Goal: Find specific page/section: Find specific page/section

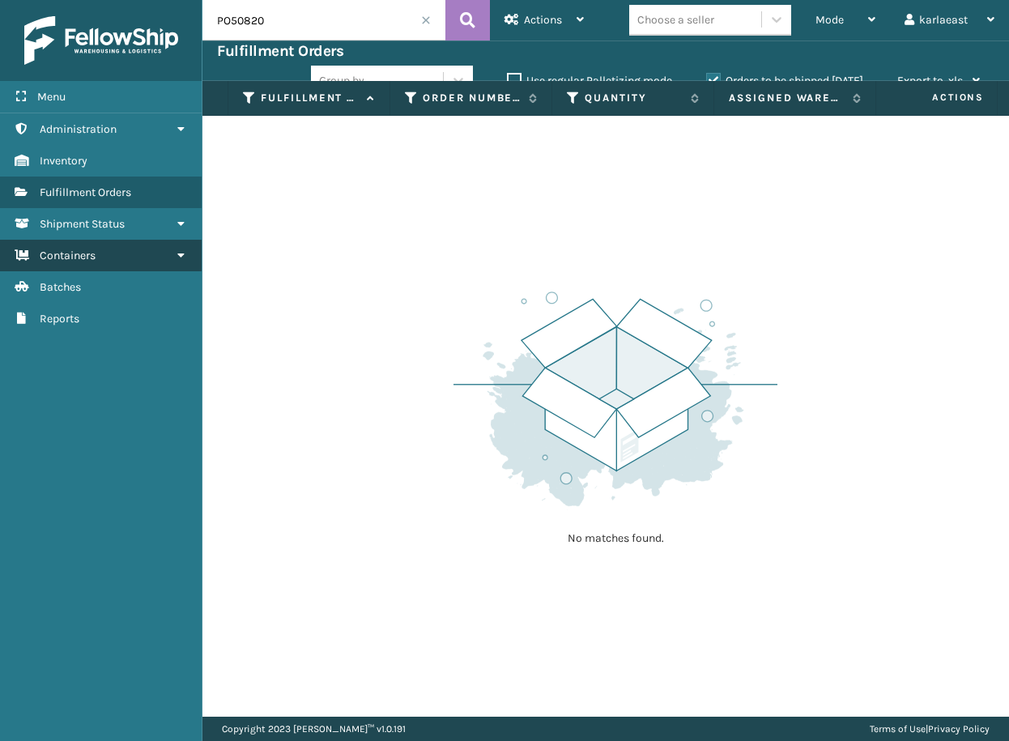
click at [158, 257] on link "Containers" at bounding box center [101, 256] width 202 height 32
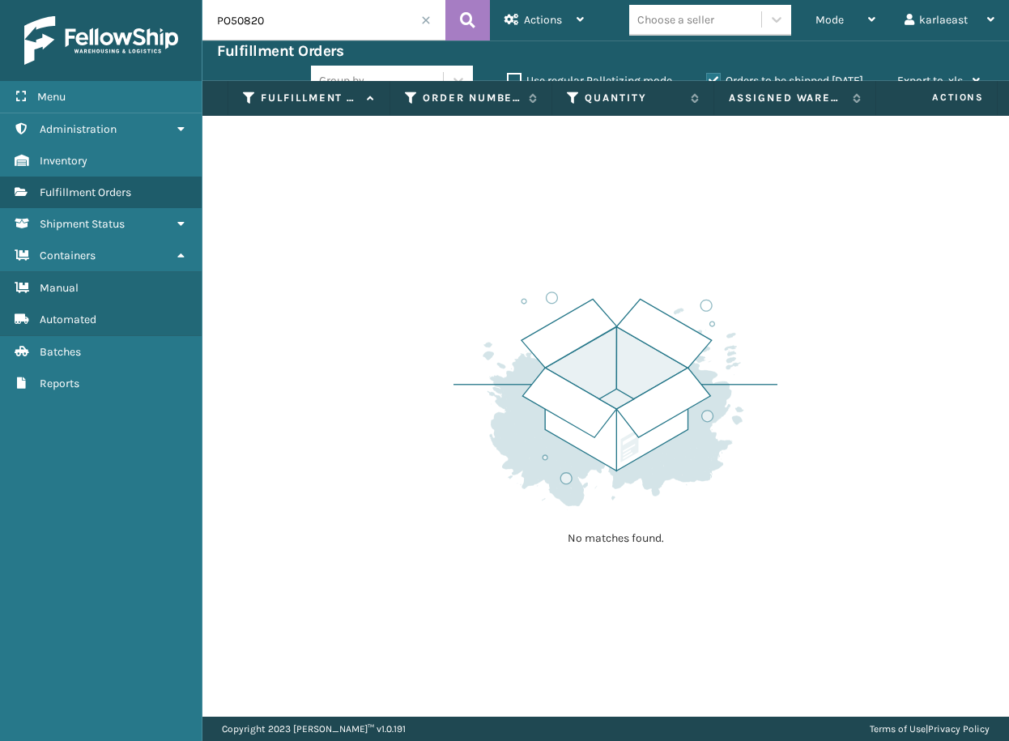
click at [228, 26] on input "PO50820" at bounding box center [323, 20] width 243 height 40
paste input "TCLU8069850"
click at [261, 17] on input "TCLU8069850" at bounding box center [323, 20] width 243 height 40
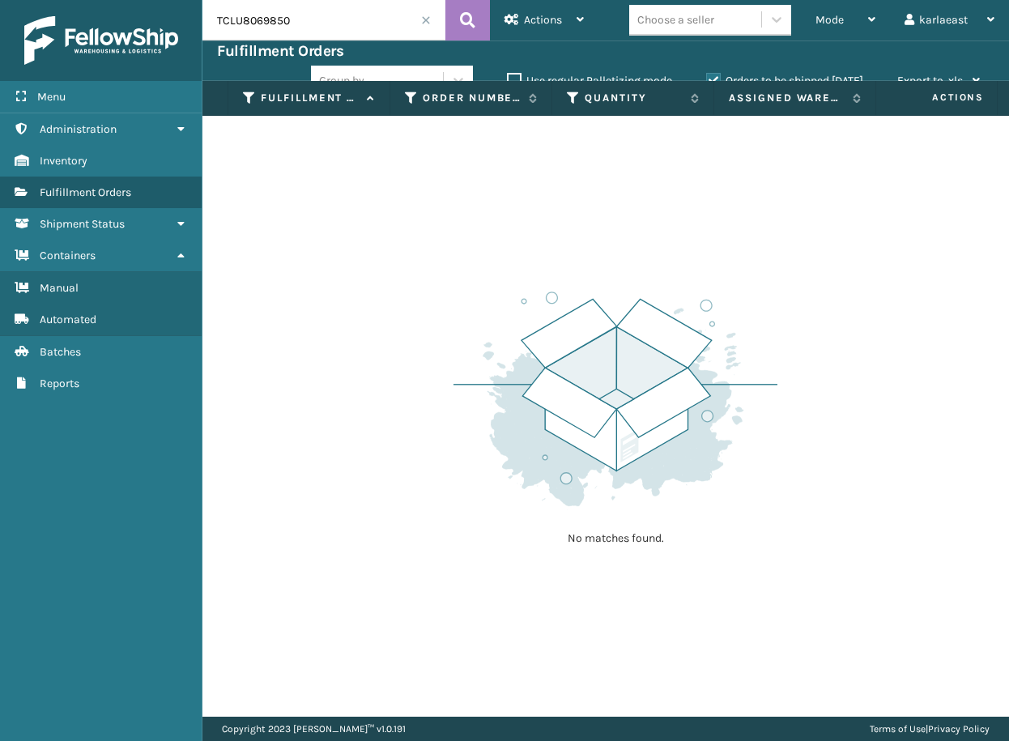
click at [261, 17] on input "TCLU8069850" at bounding box center [323, 20] width 243 height 40
paste input "PO50867"
type input "PO50867"
click at [53, 325] on span "Automated" at bounding box center [68, 320] width 57 height 14
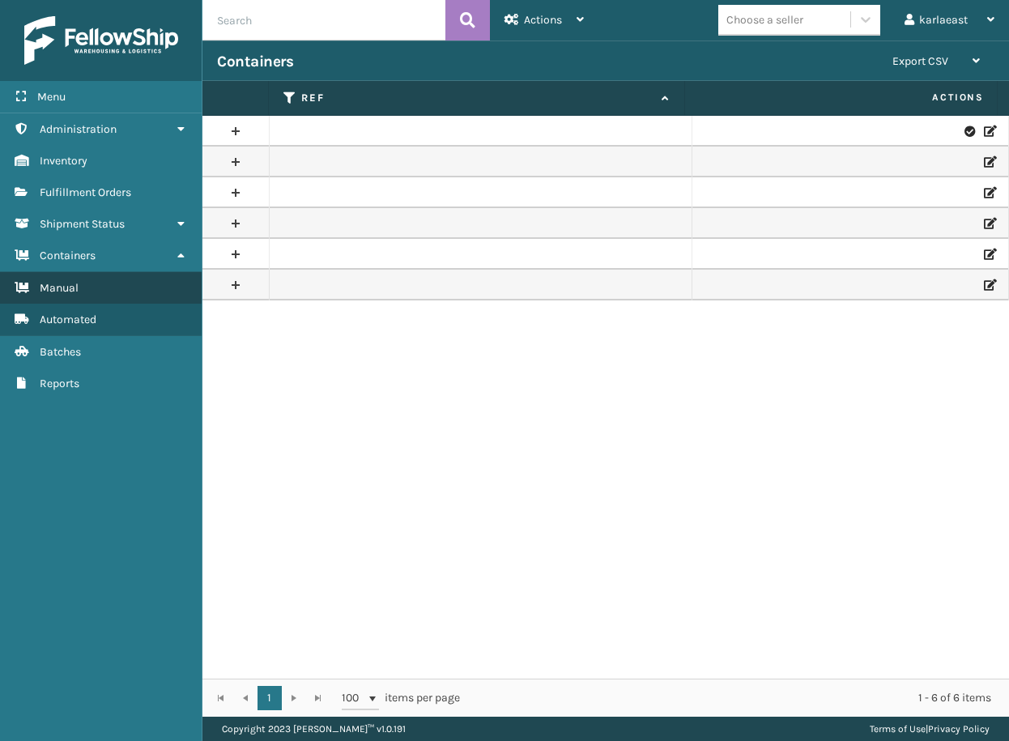
click at [50, 292] on span "Manual" at bounding box center [59, 288] width 39 height 14
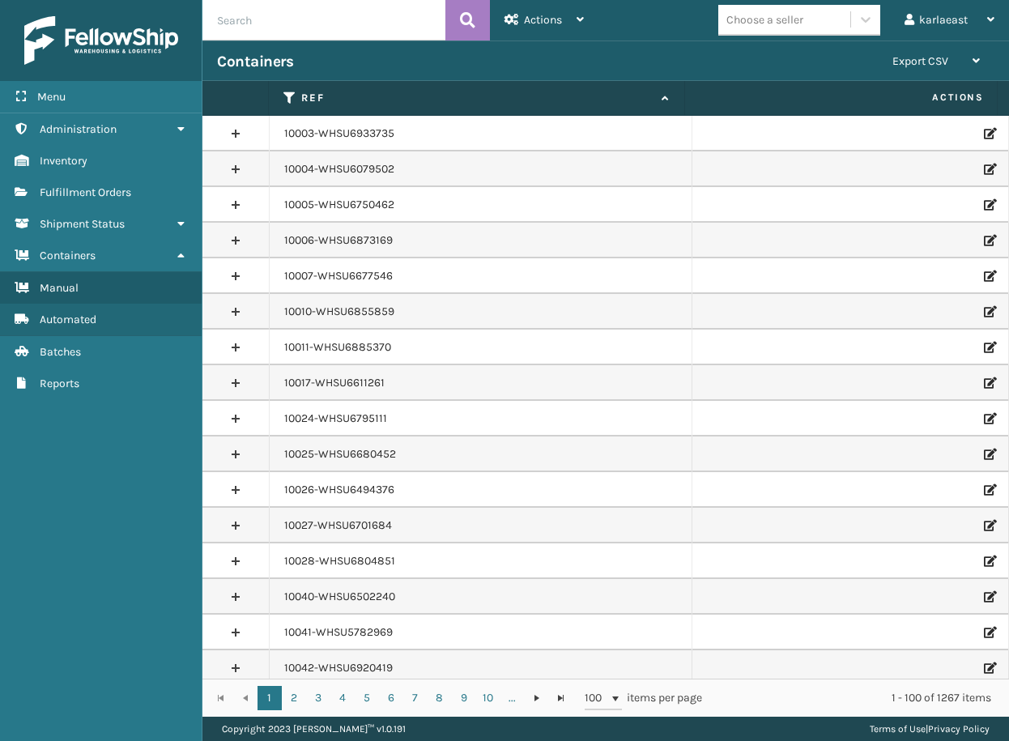
click at [275, 15] on input "text" at bounding box center [323, 20] width 243 height 40
paste input "PO50867"
type input "PO50867"
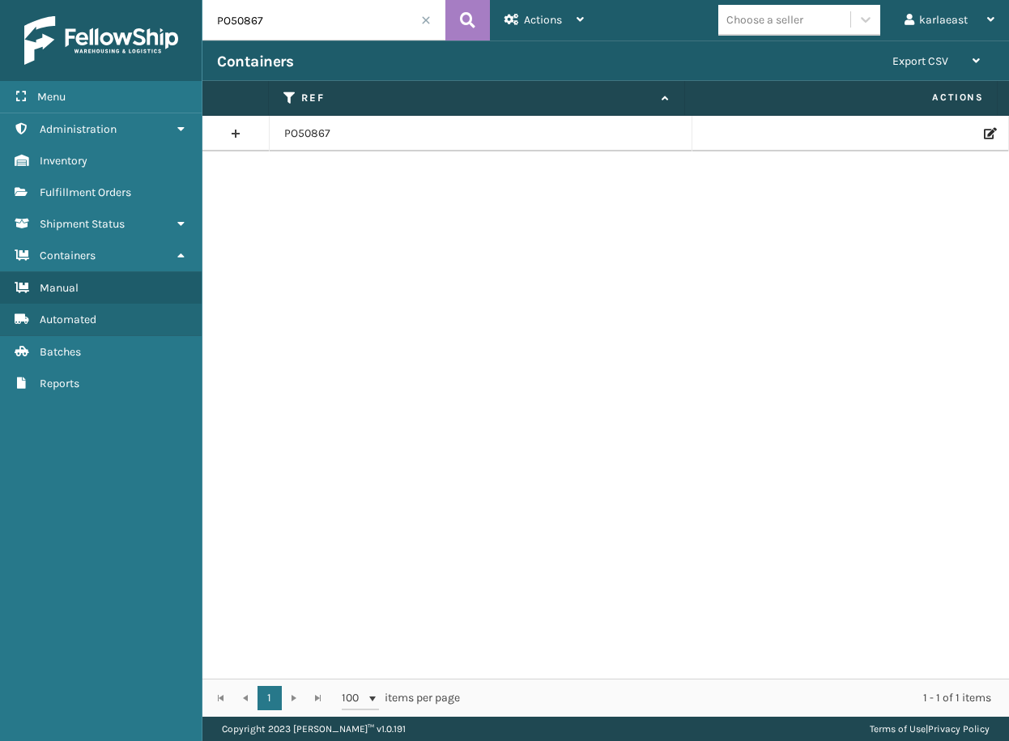
click at [236, 133] on link at bounding box center [235, 134] width 66 height 26
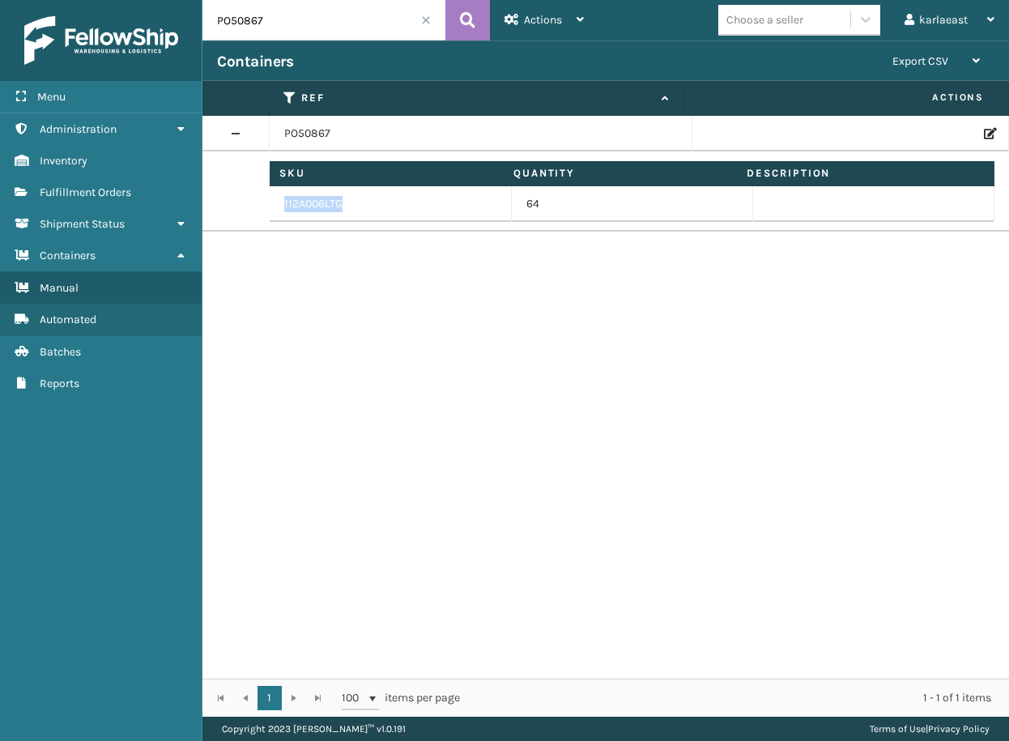
drag, startPoint x: 285, startPoint y: 202, endPoint x: 364, endPoint y: 196, distance: 79.6
click at [364, 196] on td "112A006LTG" at bounding box center [390, 204] width 241 height 36
drag, startPoint x: 364, startPoint y: 196, endPoint x: 324, endPoint y: 197, distance: 40.5
copy td "112A006LTG"
click at [974, 32] on div "karlaeast" at bounding box center [950, 20] width 90 height 40
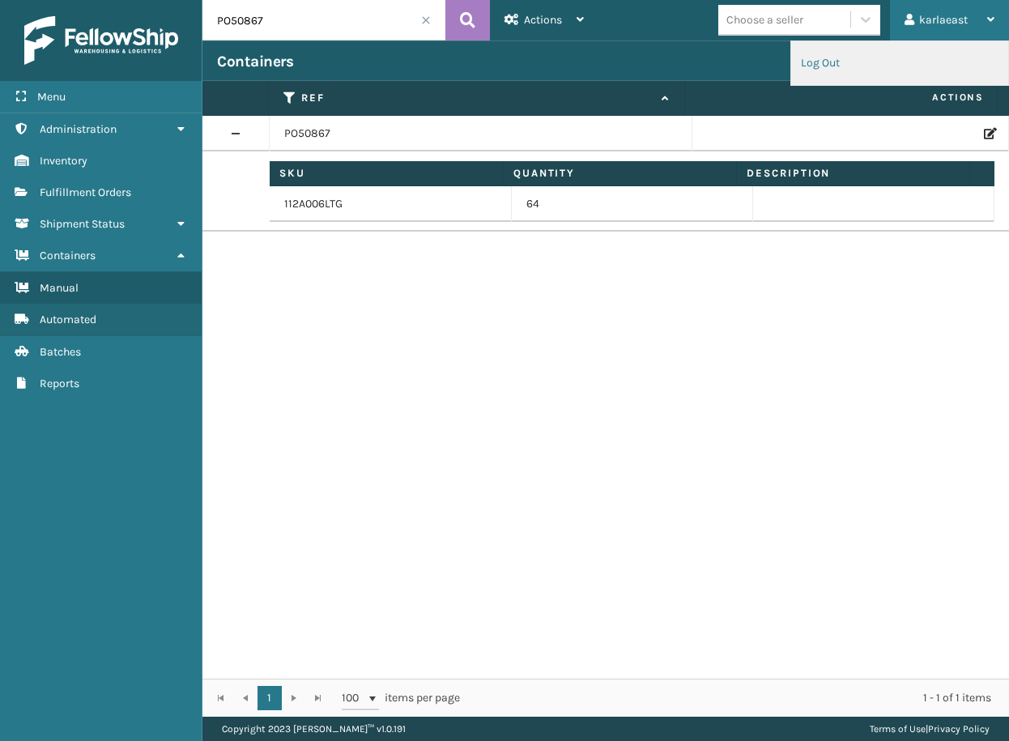
click at [919, 76] on li "Log Out" at bounding box center [899, 63] width 217 height 44
